Goal: Task Accomplishment & Management: Manage account settings

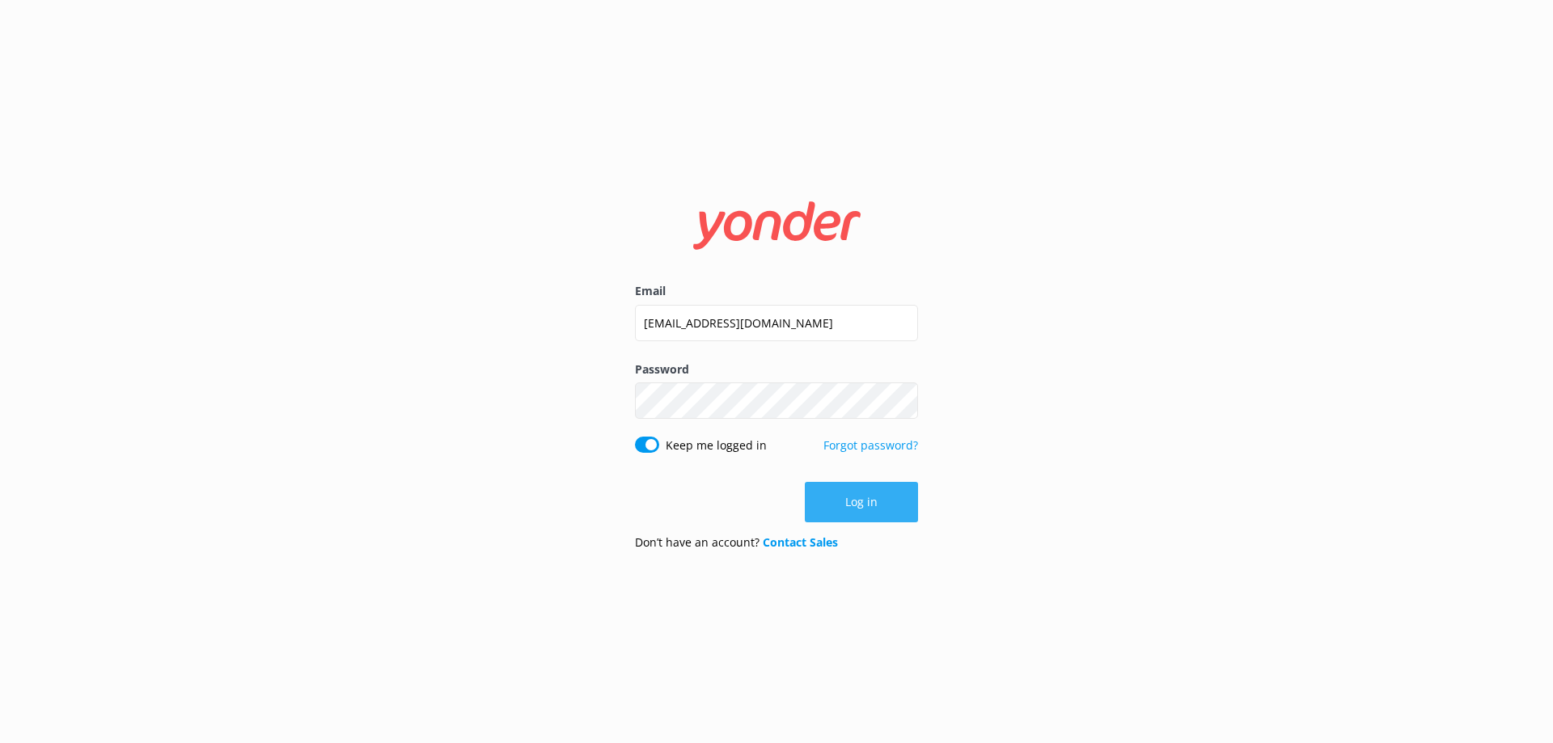
click at [861, 493] on button "Log in" at bounding box center [861, 502] width 113 height 40
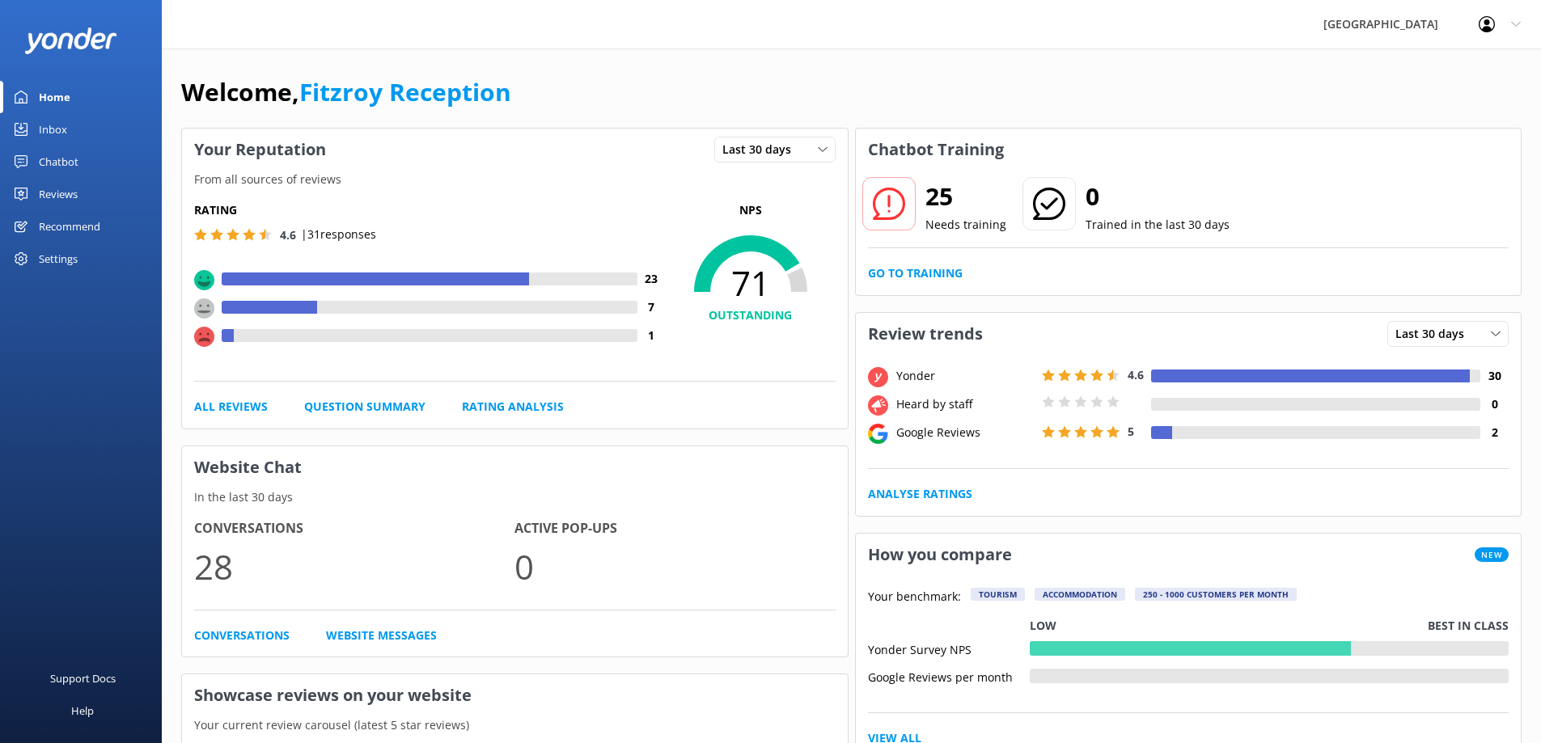
click at [57, 194] on div "Reviews" at bounding box center [58, 194] width 39 height 32
